Goal: Transaction & Acquisition: Purchase product/service

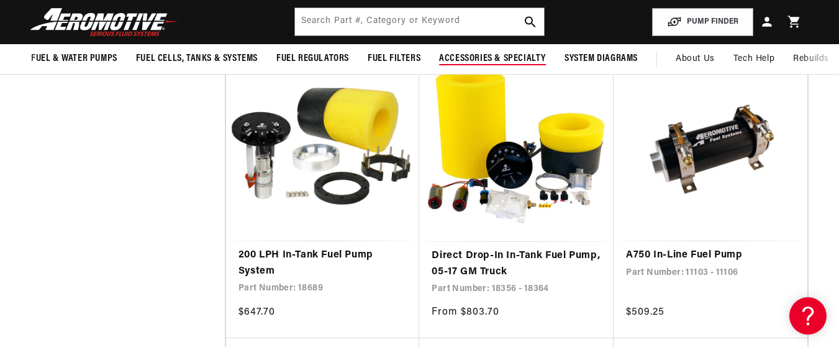
scroll to position [3395, 0]
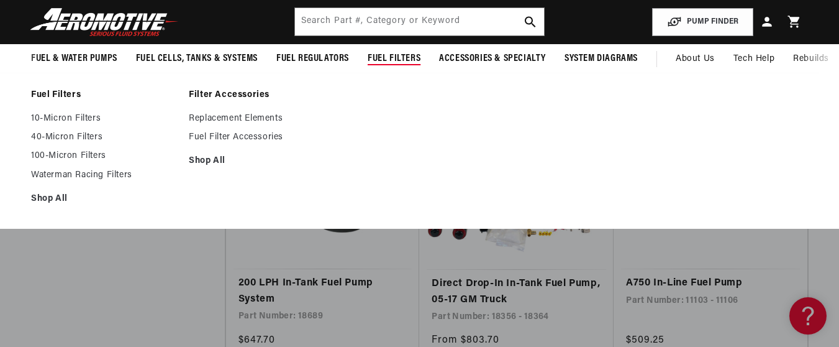
click at [393, 63] on span "Fuel Filters" at bounding box center [394, 58] width 53 height 13
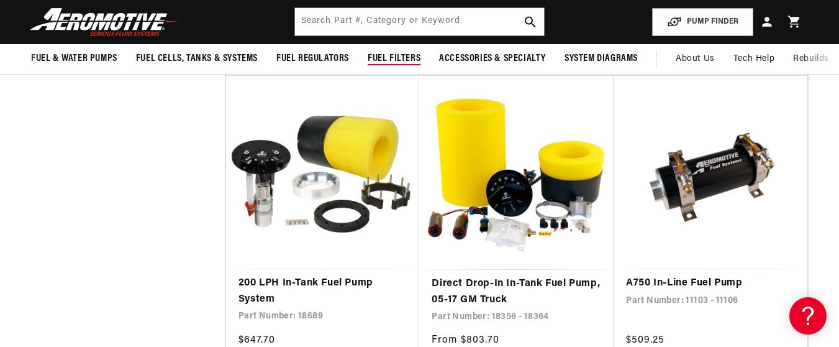
click at [396, 53] on span "Fuel Filters" at bounding box center [394, 58] width 53 height 13
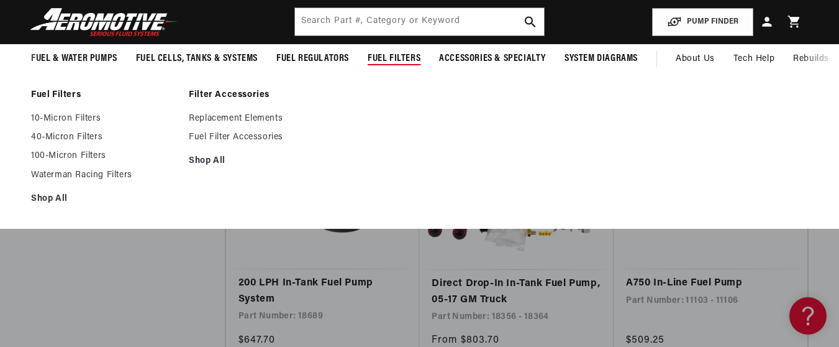
scroll to position [0, 0]
click at [72, 117] on link "10-Micron Filters" at bounding box center [103, 118] width 145 height 11
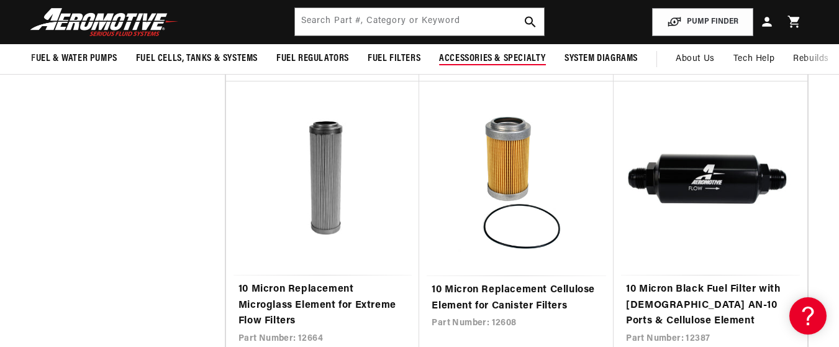
scroll to position [2070, 0]
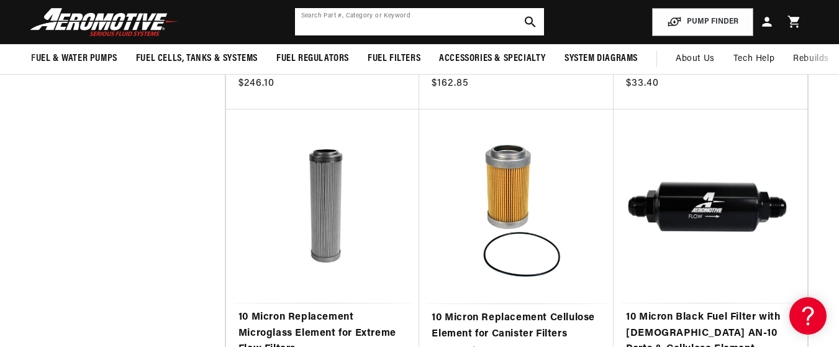
click at [471, 25] on input "text" at bounding box center [420, 21] width 250 height 27
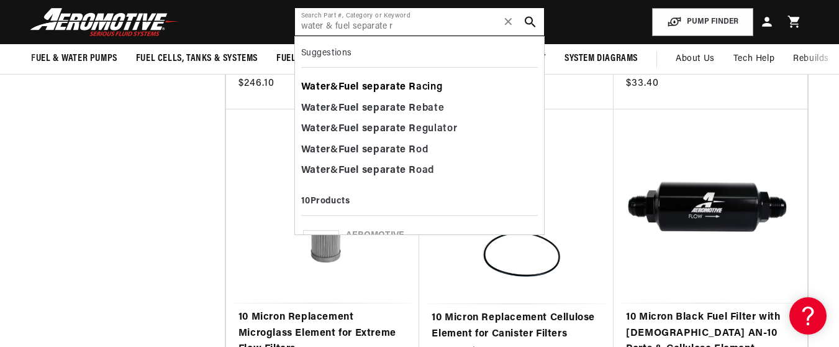
scroll to position [0, 0]
type input "water & fuel separate r"
click at [382, 110] on b "separate" at bounding box center [384, 108] width 44 height 10
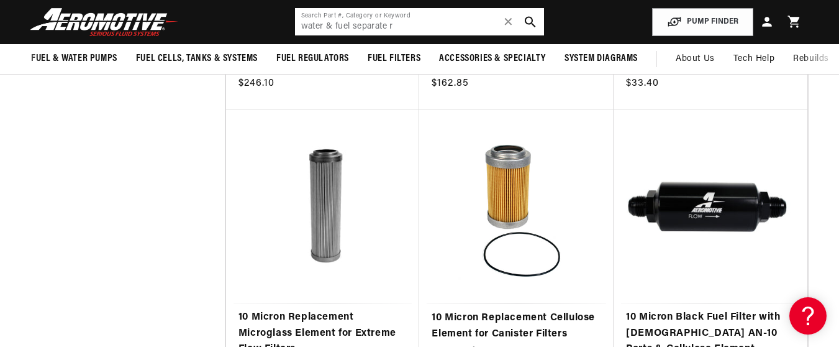
scroll to position [0, 213]
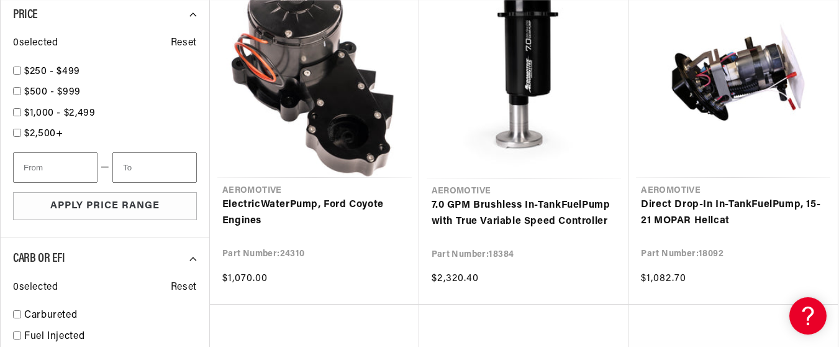
scroll to position [0, 491]
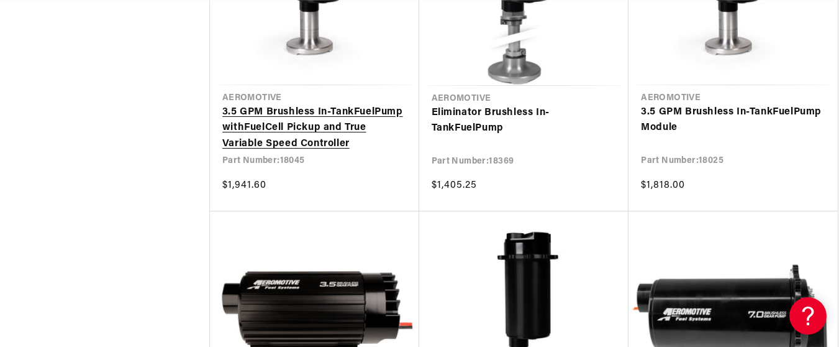
scroll to position [0, 491]
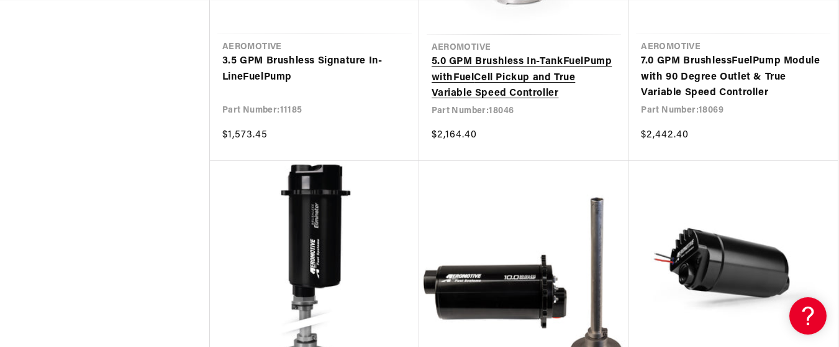
scroll to position [5465, 0]
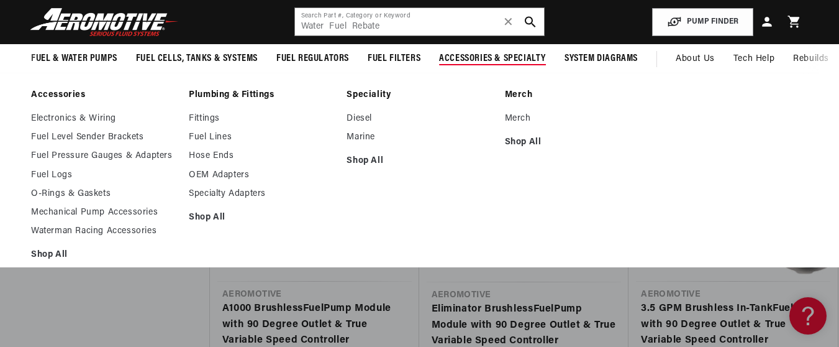
click at [363, 130] on ul "Diesel Marine Shop All" at bounding box center [419, 140] width 145 height 54
click at [362, 132] on link "Marine" at bounding box center [419, 137] width 145 height 11
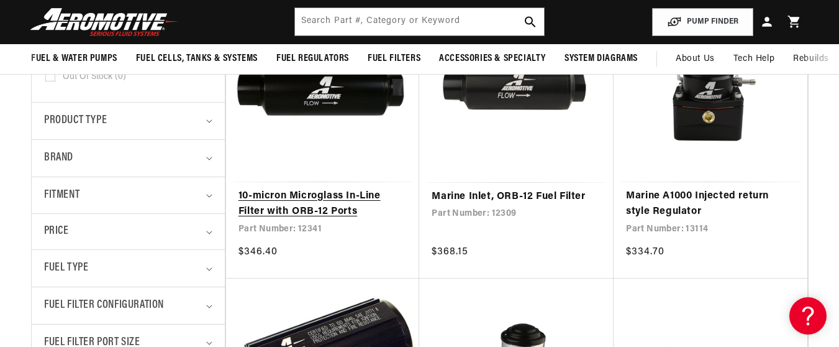
scroll to position [0, 491]
click at [316, 199] on link "10-micron Microglass In-Line Filter with ORB-12 Ports" at bounding box center [322, 204] width 169 height 32
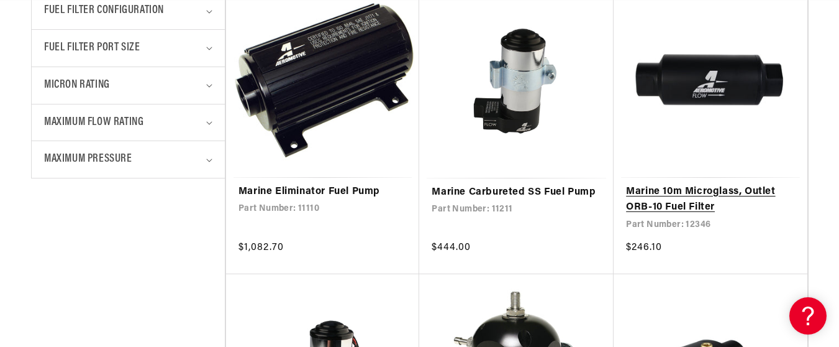
scroll to position [663, 0]
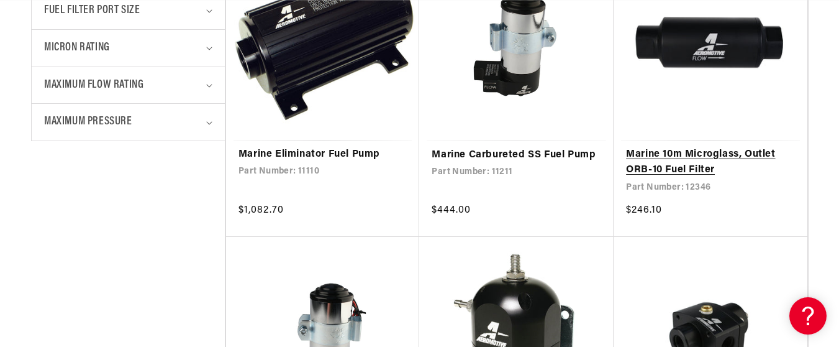
click at [687, 171] on link "Marine 10m Microglass, Outlet ORB-10 Fuel Filter" at bounding box center [710, 163] width 169 height 32
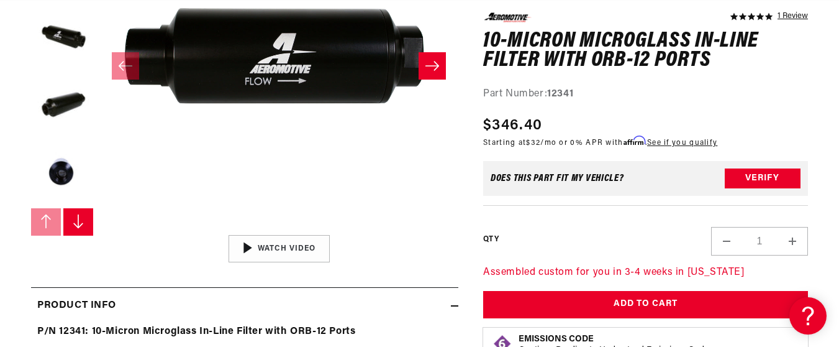
scroll to position [331, 0]
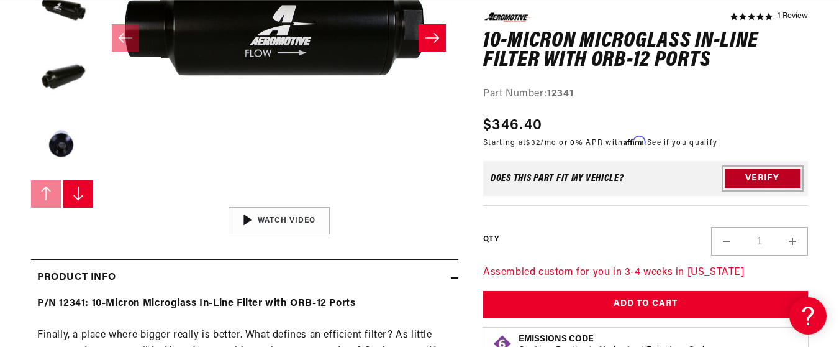
click at [751, 176] on button "Verify" at bounding box center [763, 178] width 76 height 20
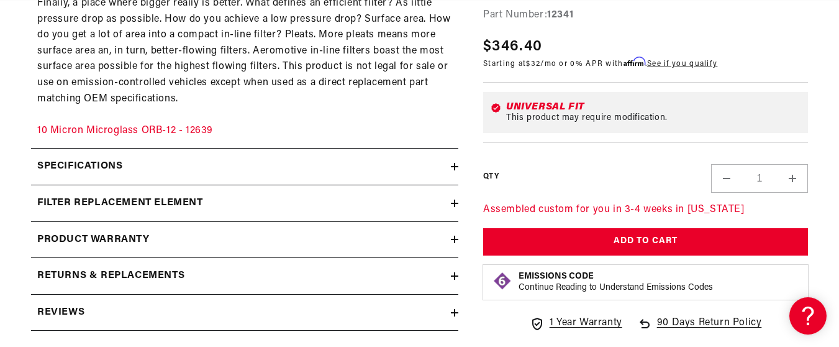
scroll to position [745, 0]
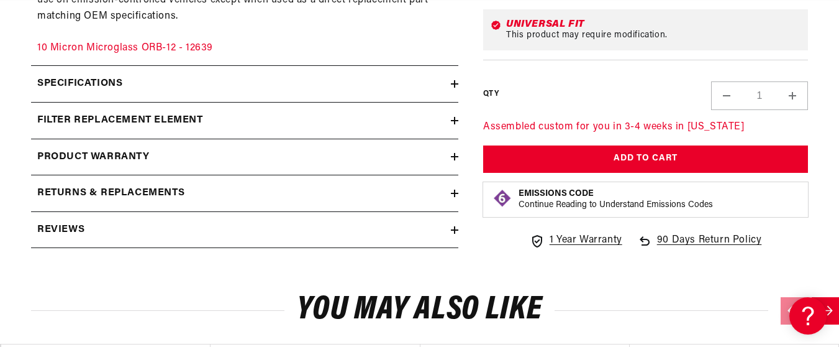
click at [427, 72] on summary "Specifications" at bounding box center [244, 84] width 427 height 36
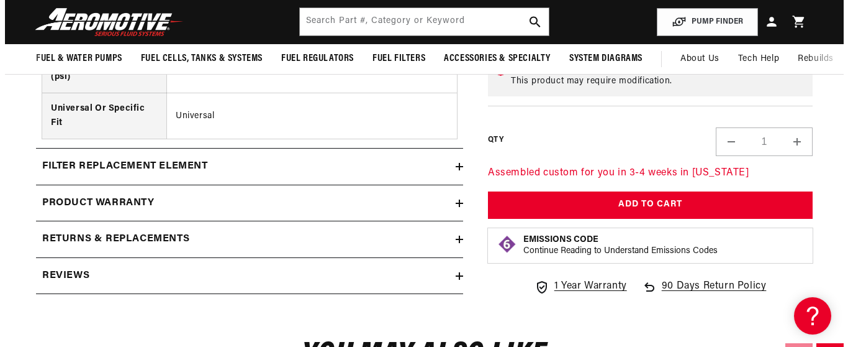
scroll to position [1739, 0]
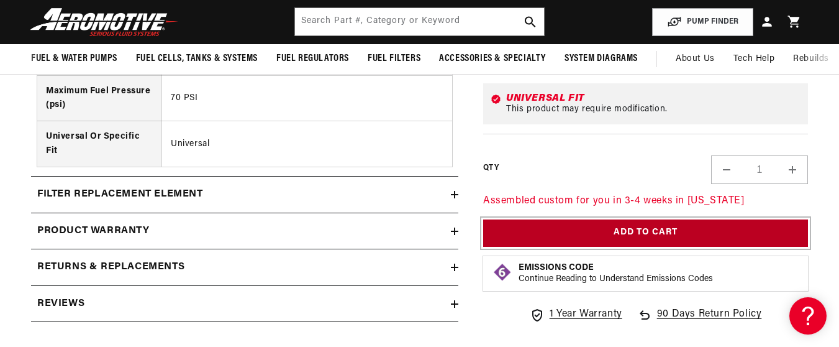
click at [547, 220] on button "Add to Cart" at bounding box center [645, 233] width 325 height 28
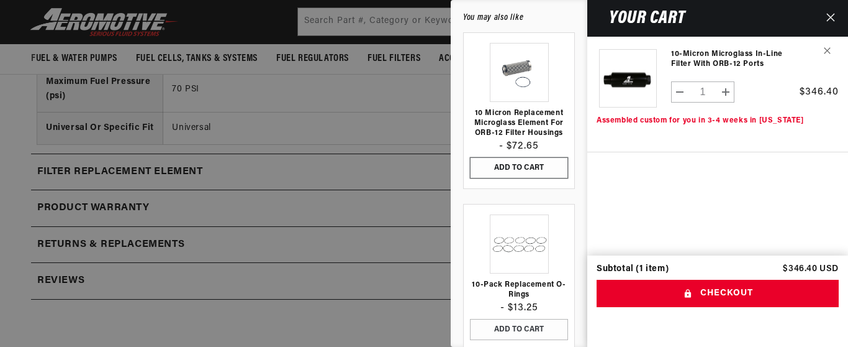
scroll to position [0, 0]
click at [552, 169] on button "ADD TO CART" at bounding box center [519, 167] width 98 height 21
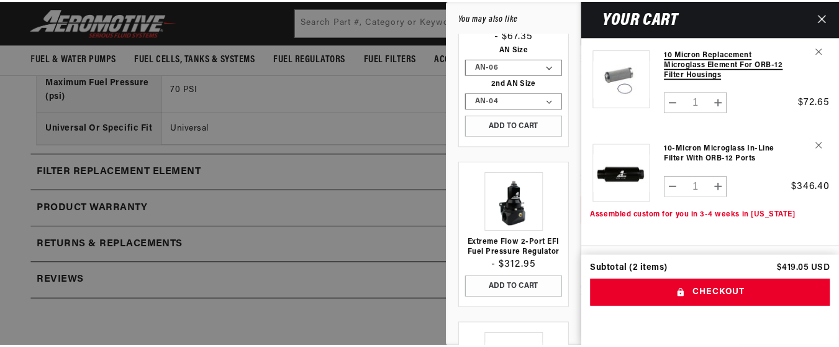
scroll to position [266, 0]
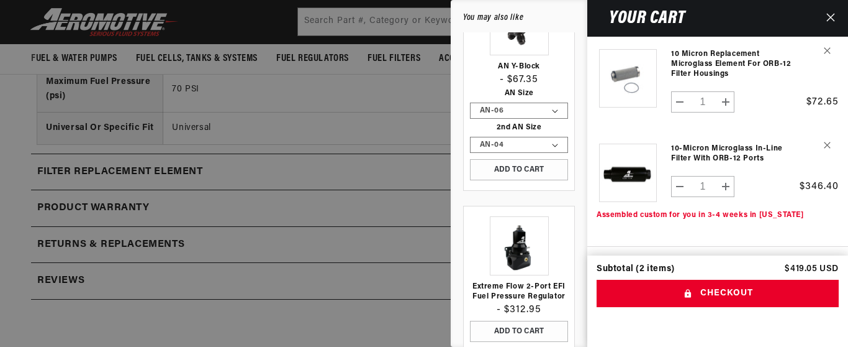
drag, startPoint x: 835, startPoint y: 13, endPoint x: 786, endPoint y: 30, distance: 52.0
click at [834, 13] on icon "Close" at bounding box center [831, 17] width 9 height 9
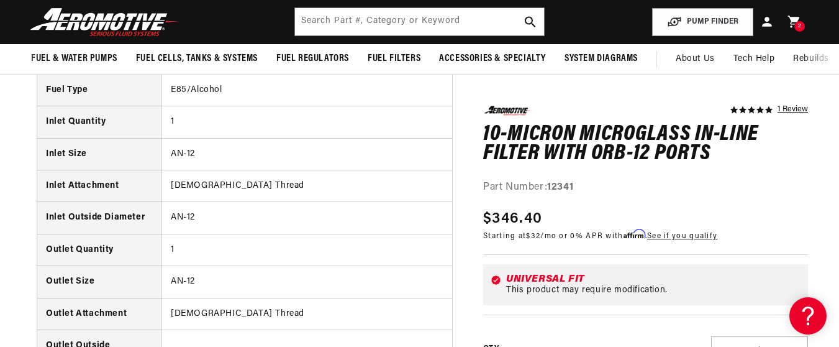
scroll to position [828, 0]
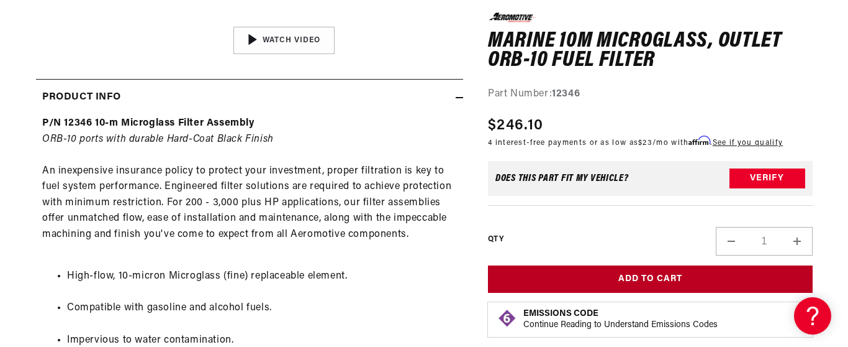
scroll to position [579, 0]
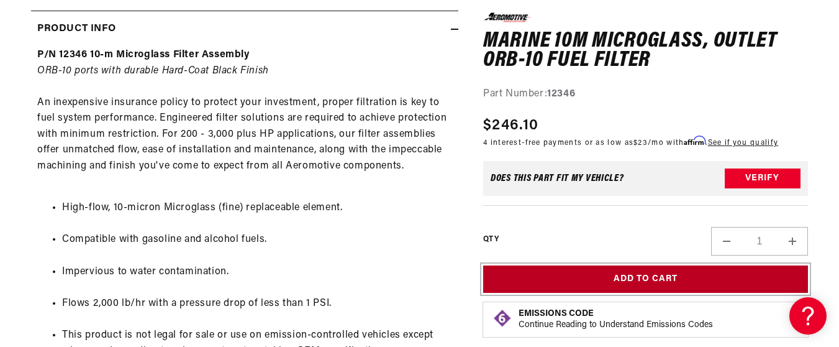
drag, startPoint x: 625, startPoint y: 278, endPoint x: 619, endPoint y: 281, distance: 6.9
click at [626, 276] on button "Add to Cart" at bounding box center [645, 279] width 325 height 28
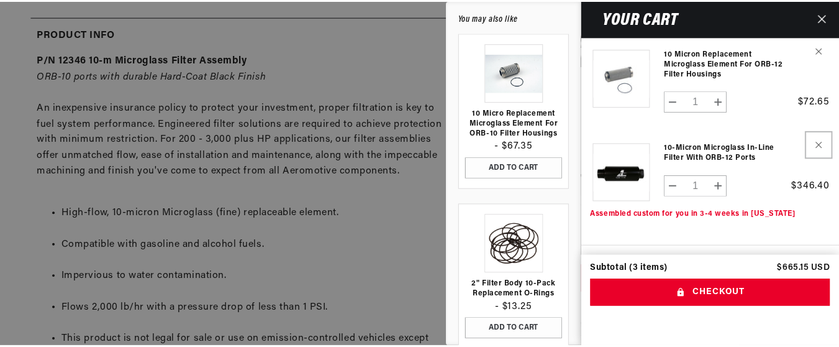
scroll to position [0, 491]
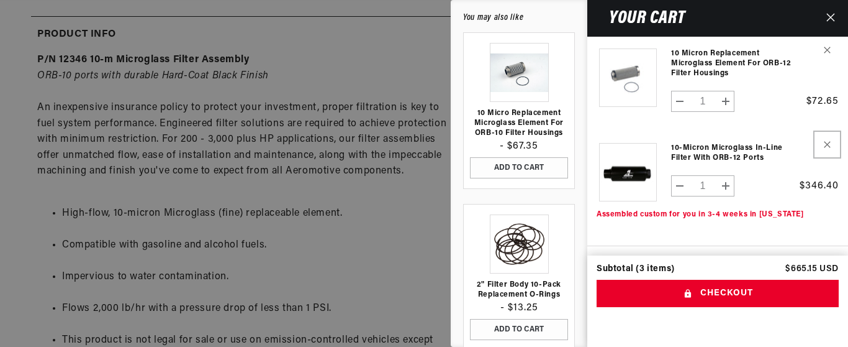
click at [827, 142] on icon "Remove 10-micron Microglass In-Line Filter with ORB-12 Ports" at bounding box center [827, 144] width 7 height 7
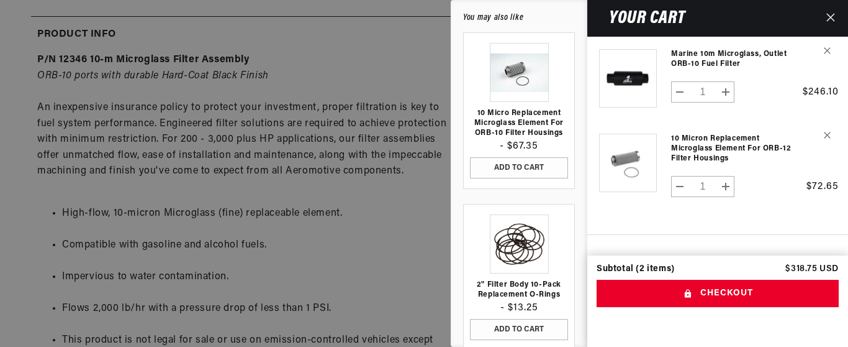
click at [836, 11] on button "Close" at bounding box center [830, 18] width 27 height 37
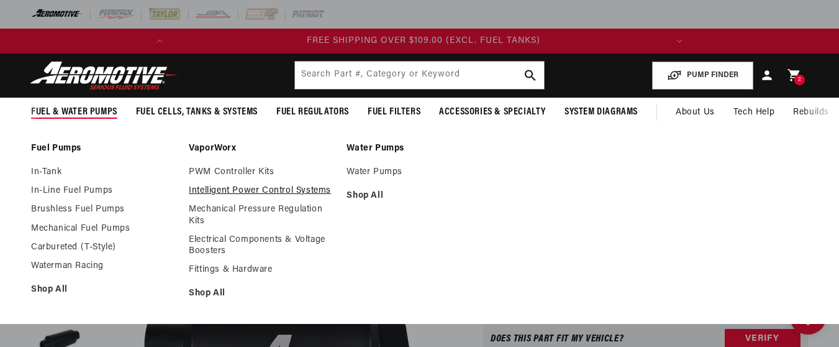
click at [216, 193] on link "Intelligent Power Control Systems" at bounding box center [261, 190] width 145 height 11
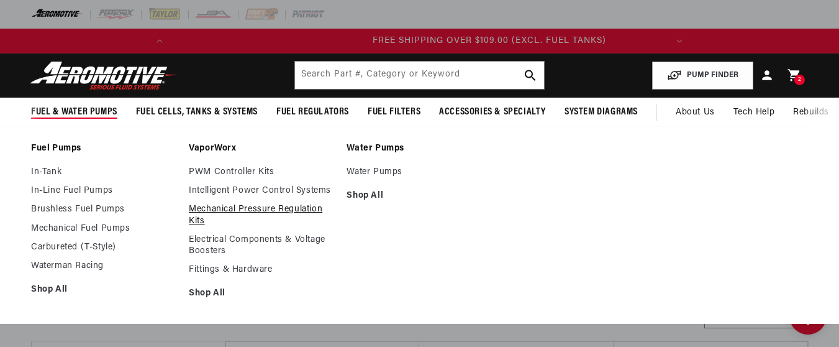
scroll to position [0, 491]
click at [211, 265] on link "Fittings & Hardware" at bounding box center [261, 269] width 145 height 11
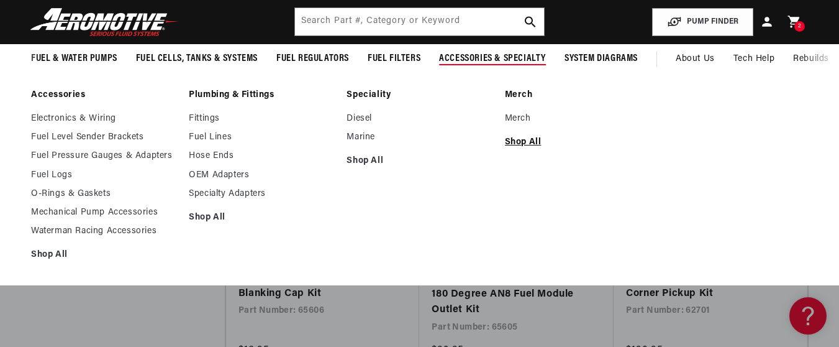
click at [515, 137] on link "Shop All" at bounding box center [577, 142] width 145 height 11
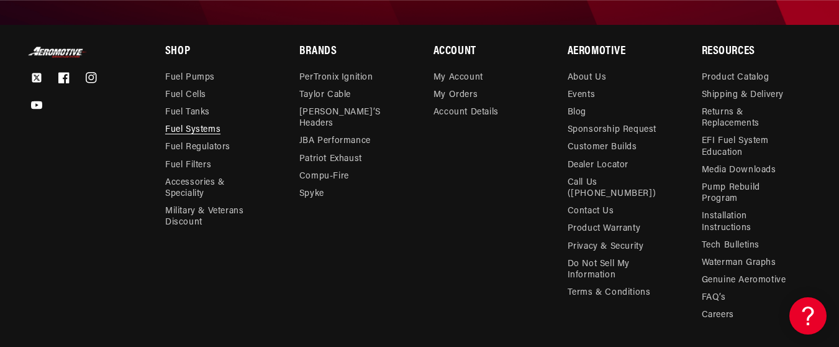
scroll to position [0, 491]
click at [186, 188] on link "Accessories & Speciality" at bounding box center [213, 188] width 97 height 29
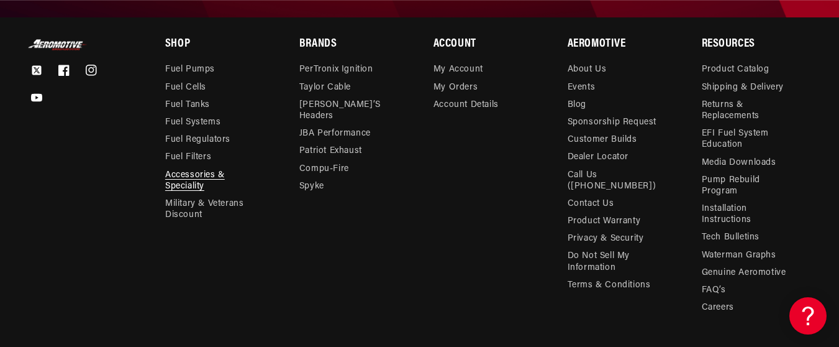
scroll to position [1490, 0]
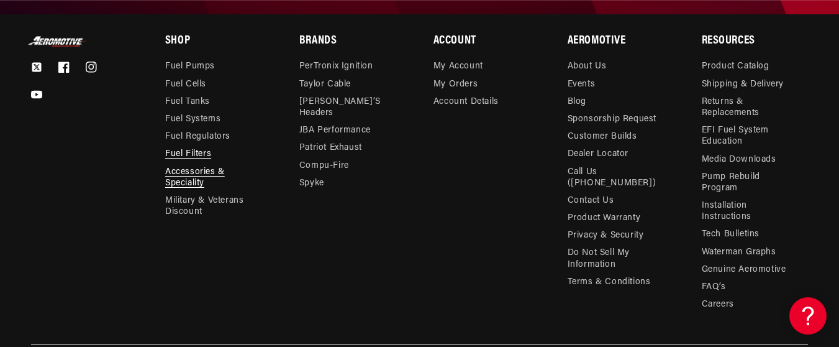
click at [197, 148] on link "Fuel Filters" at bounding box center [188, 153] width 46 height 17
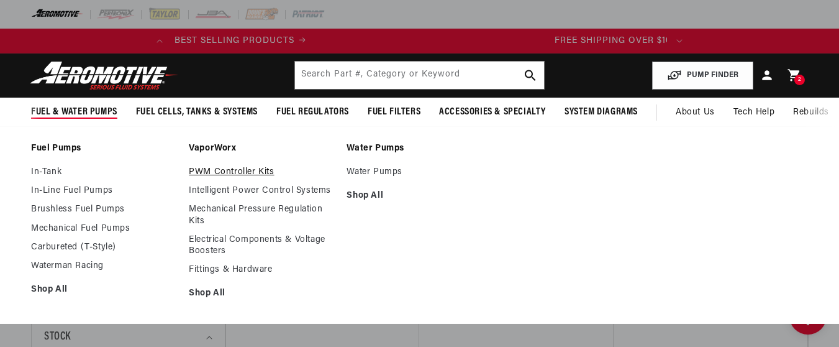
scroll to position [0, 491]
click at [229, 172] on link "PWM Controller Kits" at bounding box center [261, 171] width 145 height 11
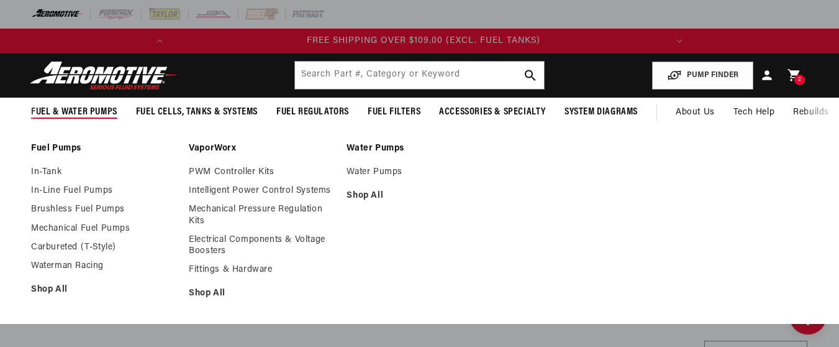
click at [83, 115] on span "Fuel & Water Pumps" at bounding box center [74, 112] width 86 height 13
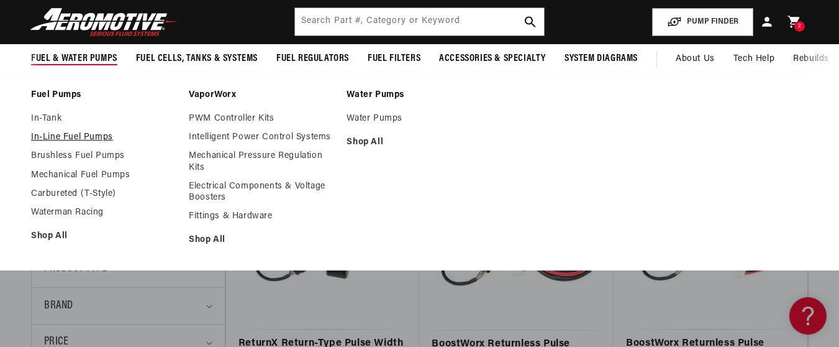
scroll to position [0, 491]
click at [375, 112] on li "Water Pumps Water Pumps Shop All" at bounding box center [419, 171] width 145 height 164
click at [376, 116] on link "Water Pumps" at bounding box center [419, 118] width 145 height 11
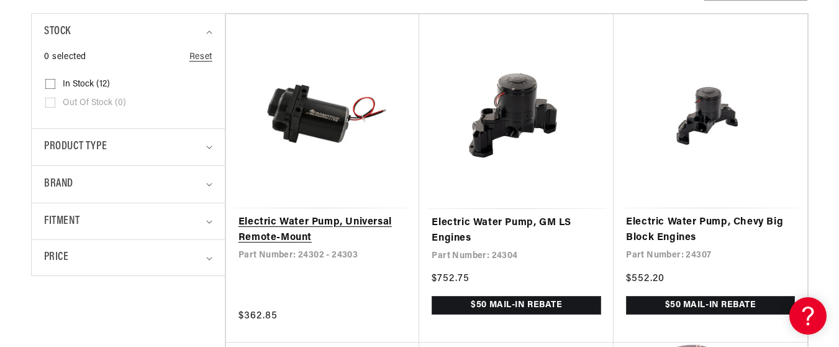
scroll to position [331, 0]
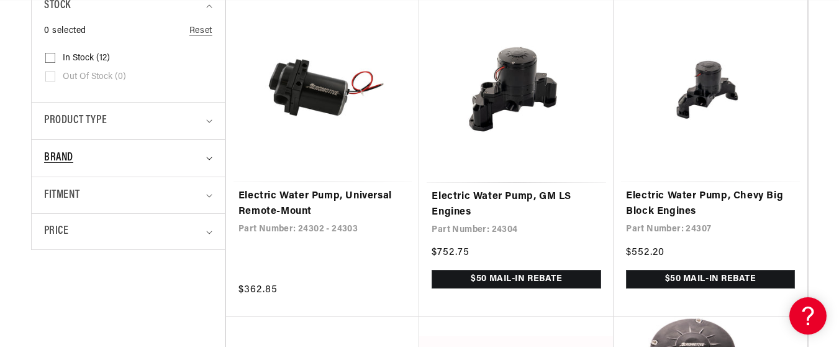
click at [209, 153] on summary "Brand" at bounding box center [128, 158] width 168 height 37
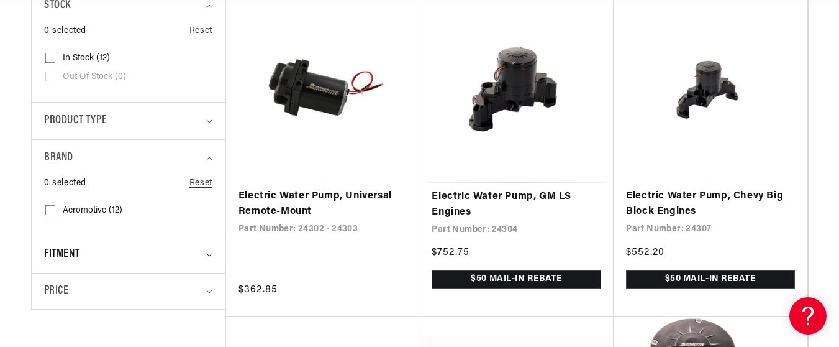
click at [205, 257] on summary "Fitment" at bounding box center [128, 254] width 168 height 37
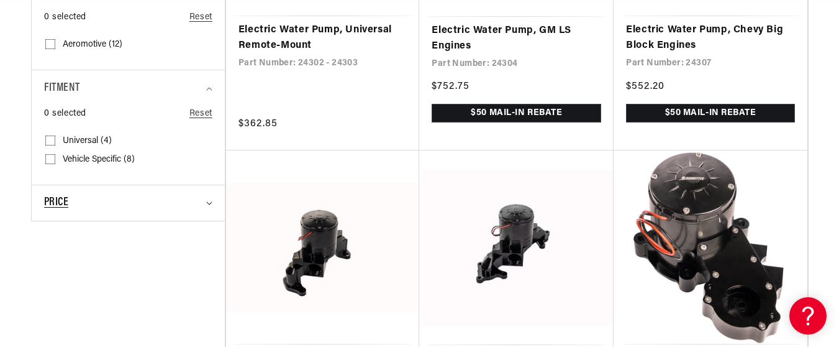
scroll to position [0, 0]
click at [198, 202] on div "Price" at bounding box center [122, 202] width 157 height 17
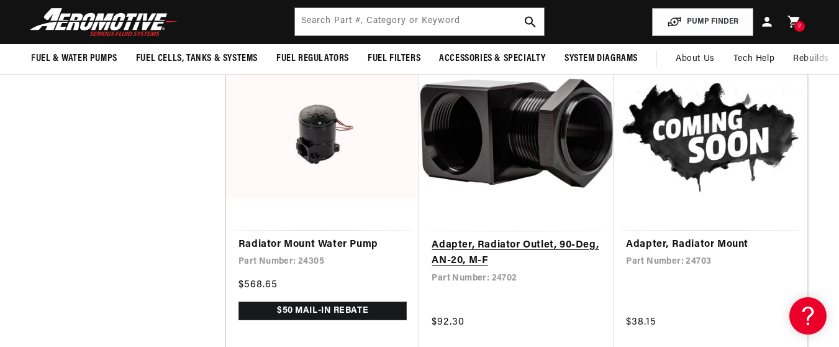
scroll to position [911, 0]
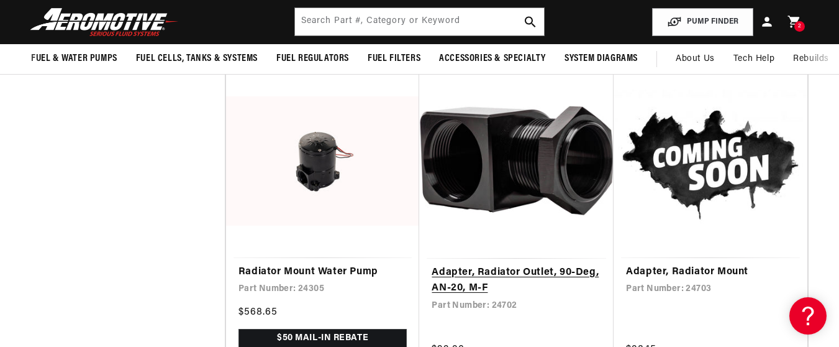
click at [519, 271] on link "Adapter, Radiator Outlet, 90-Deg, AN-20, M-F" at bounding box center [517, 281] width 170 height 32
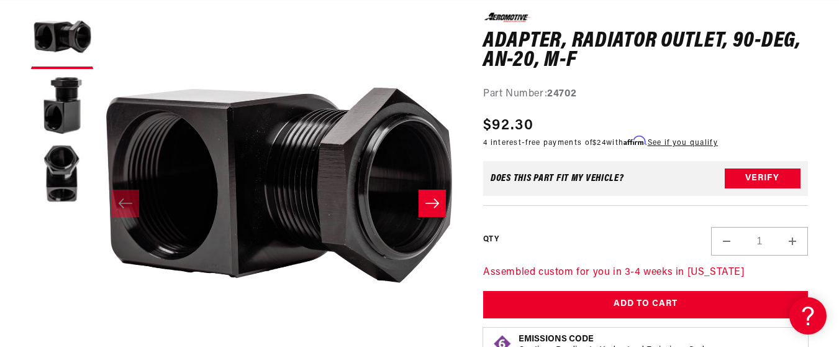
click at [428, 208] on icon "Slide right" at bounding box center [432, 203] width 15 height 12
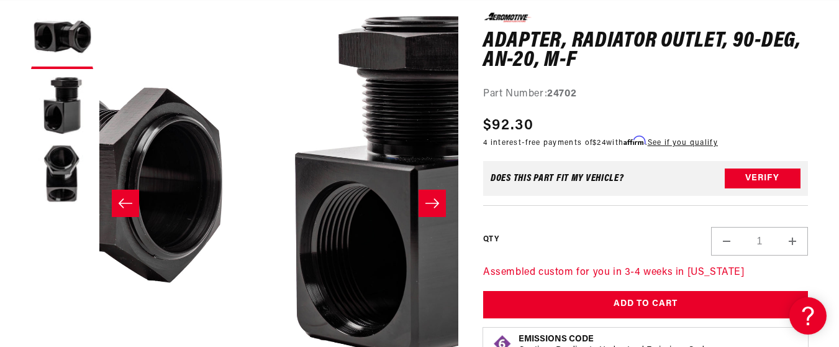
scroll to position [0, 359]
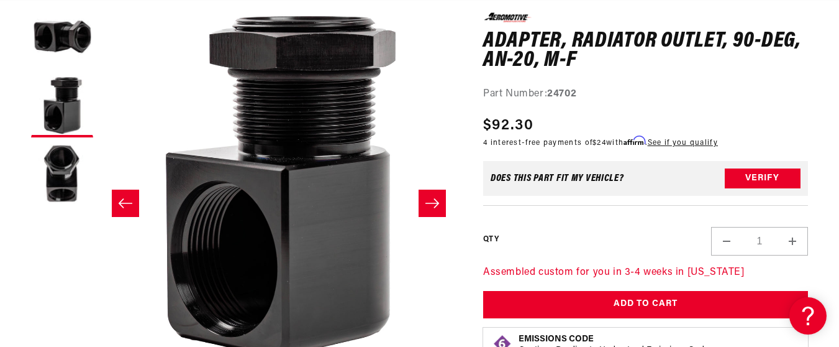
click at [428, 209] on icon "Slide right" at bounding box center [432, 203] width 15 height 12
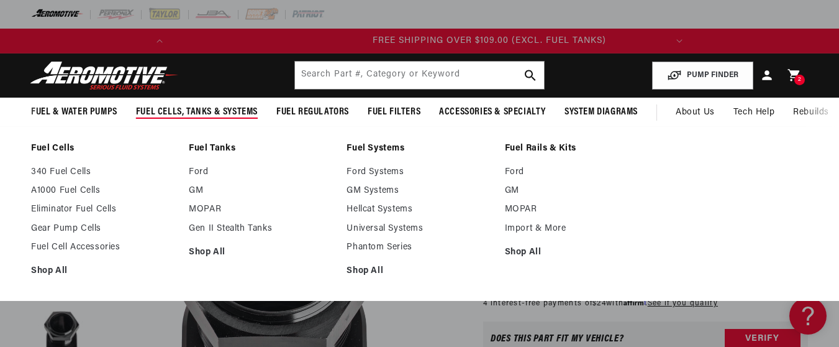
scroll to position [0, 491]
click at [365, 227] on link "Universal Systems" at bounding box center [419, 228] width 145 height 11
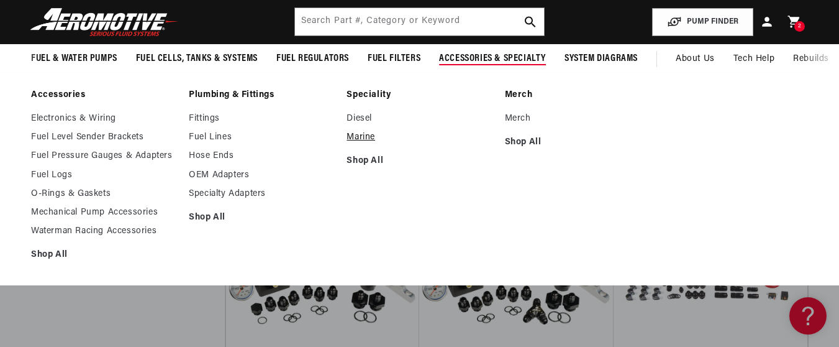
scroll to position [0, 491]
click at [361, 135] on link "Marine" at bounding box center [419, 137] width 145 height 11
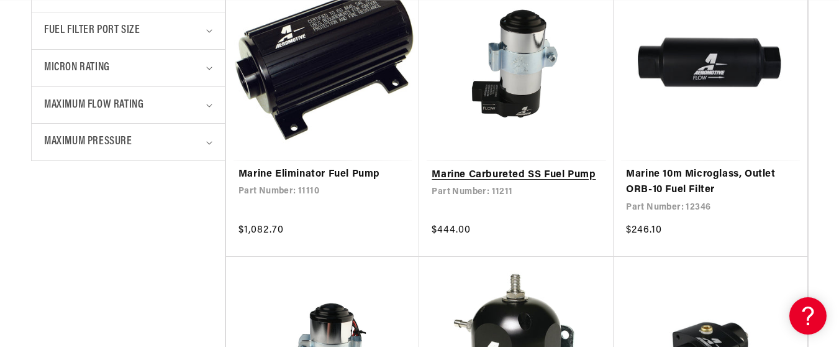
scroll to position [663, 0]
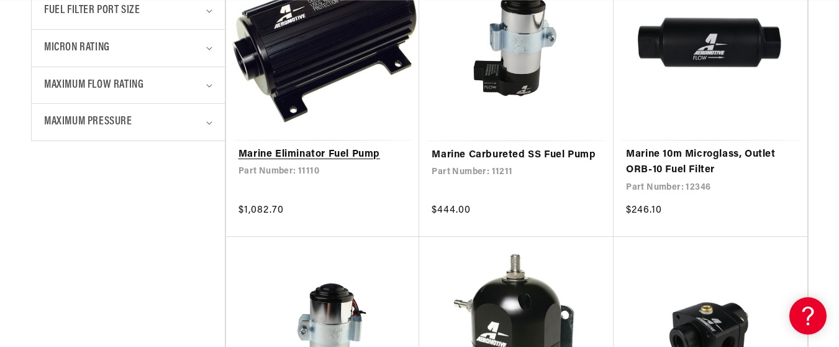
click at [335, 157] on link "Marine Eliminator Fuel Pump" at bounding box center [322, 155] width 169 height 16
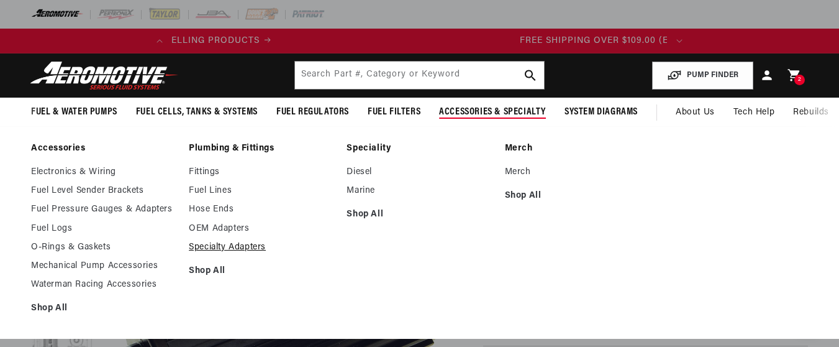
scroll to position [0, 85]
click at [241, 247] on link "Specialty Adapters" at bounding box center [261, 247] width 145 height 11
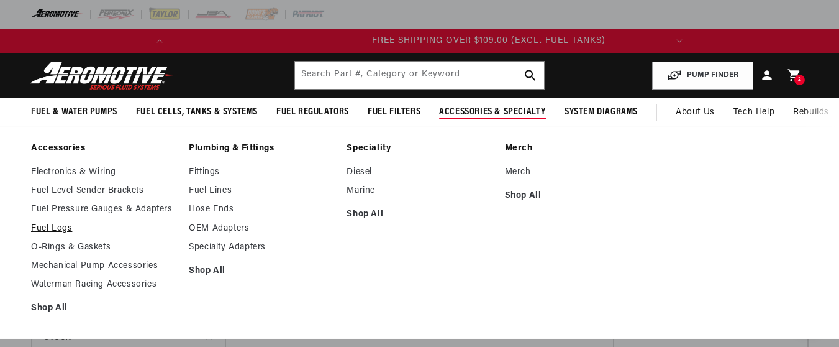
scroll to position [0, 491]
click at [81, 266] on link "Mechanical Pump Accessories" at bounding box center [103, 265] width 145 height 11
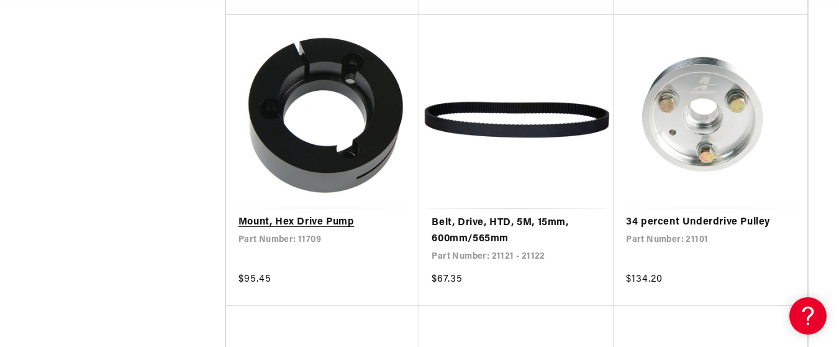
scroll to position [0, 491]
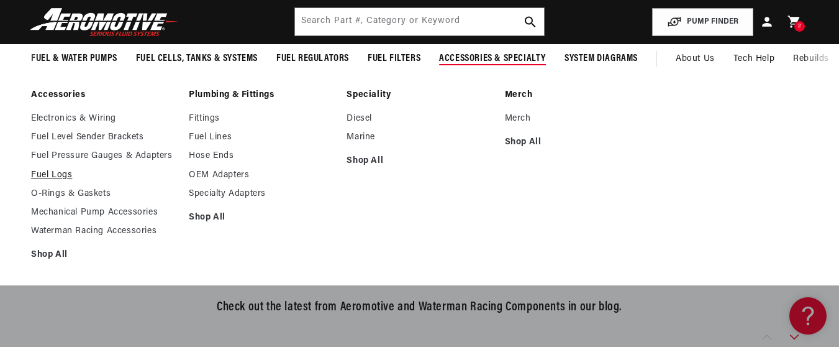
scroll to position [0, 491]
click at [53, 174] on link "Fuel Logs" at bounding box center [103, 175] width 145 height 11
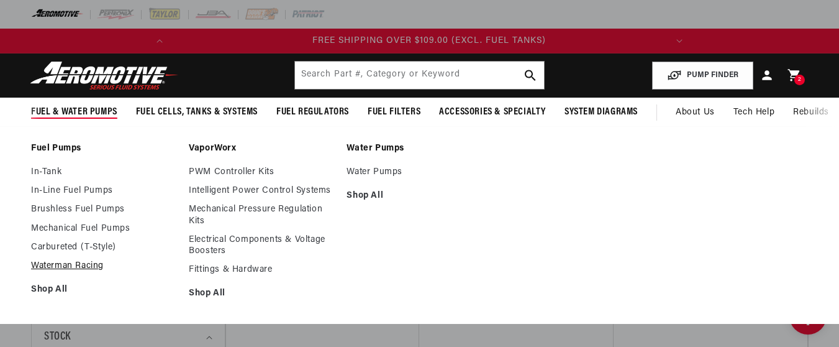
scroll to position [0, 491]
click at [58, 265] on link "Waterman Racing" at bounding box center [103, 265] width 145 height 11
